Goal: Transaction & Acquisition: Book appointment/travel/reservation

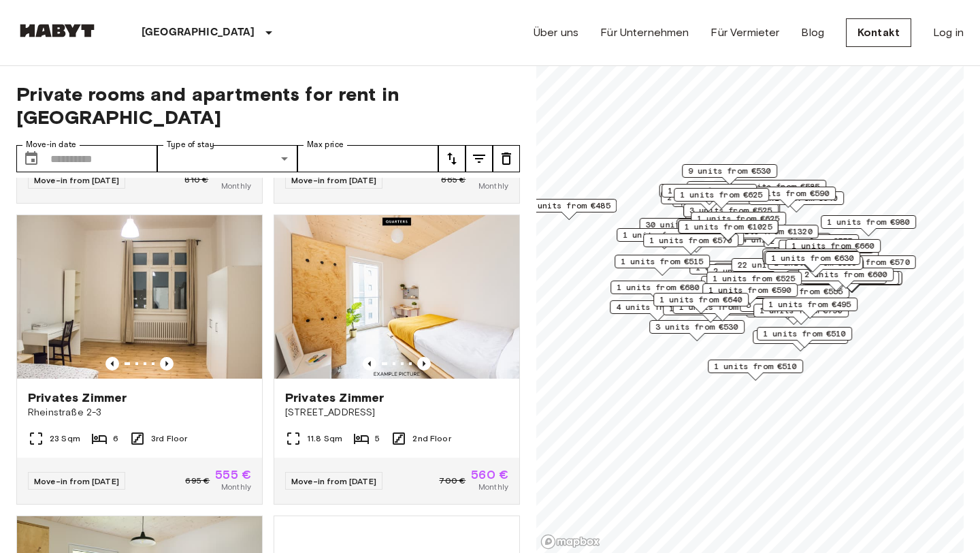
scroll to position [877, 0]
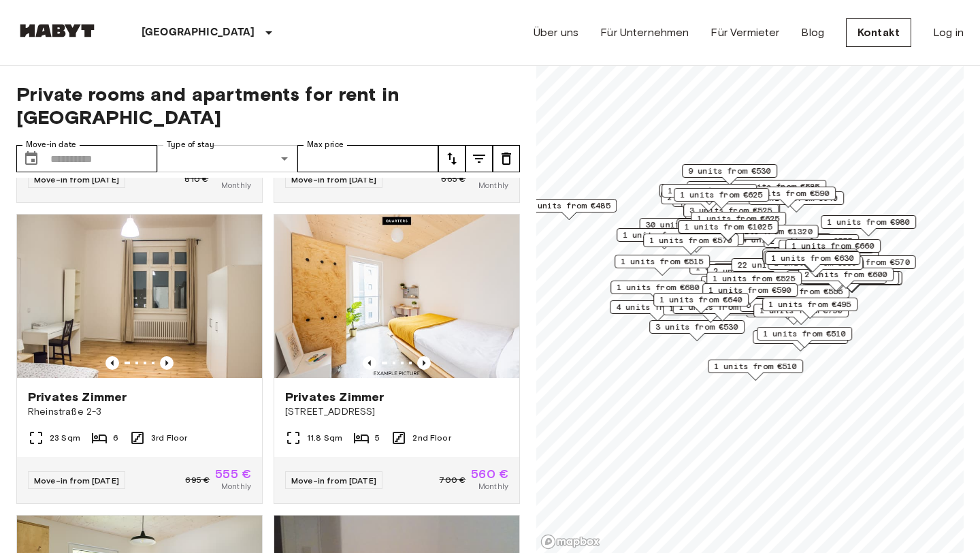
type input "**********"
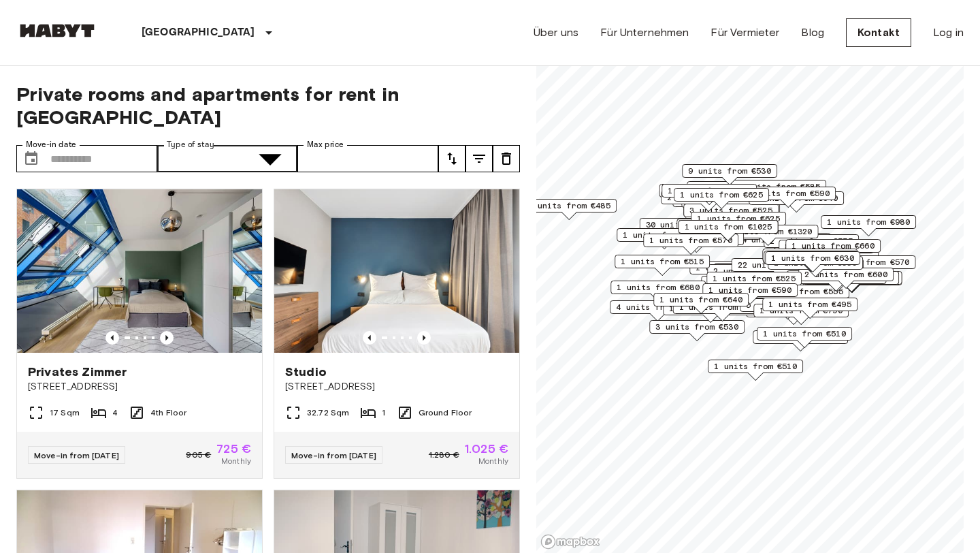
type input "******"
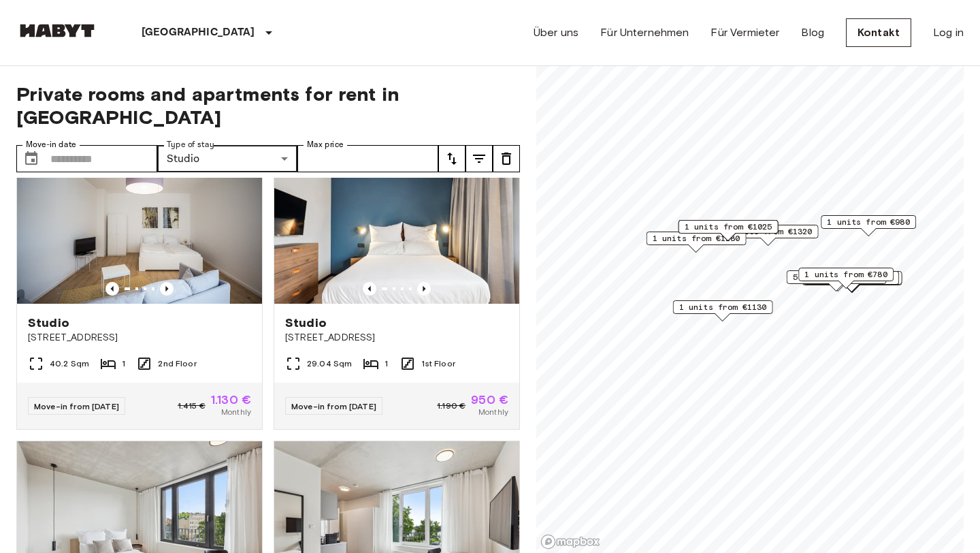
scroll to position [2826, 0]
